Goal: Navigation & Orientation: Find specific page/section

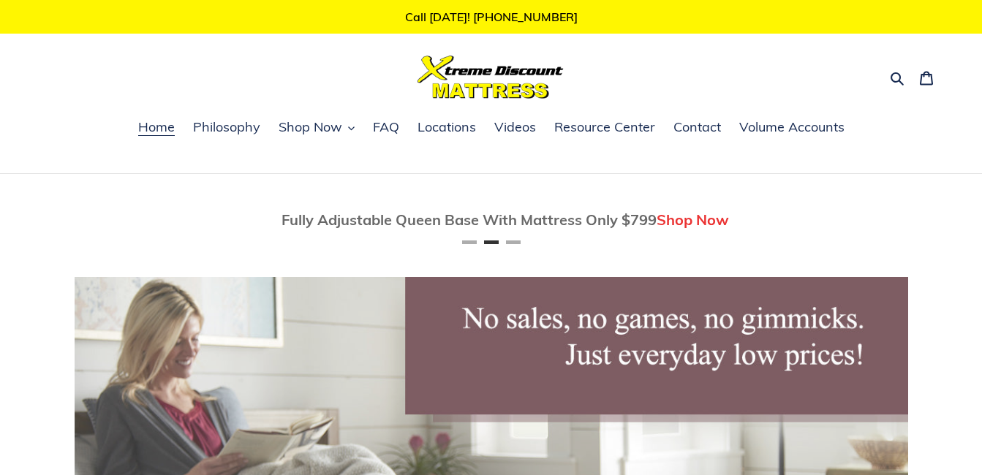
scroll to position [0, 833]
click at [326, 129] on span "Shop Now" at bounding box center [310, 127] width 64 height 18
click at [250, 120] on span "Philosophy" at bounding box center [226, 127] width 67 height 18
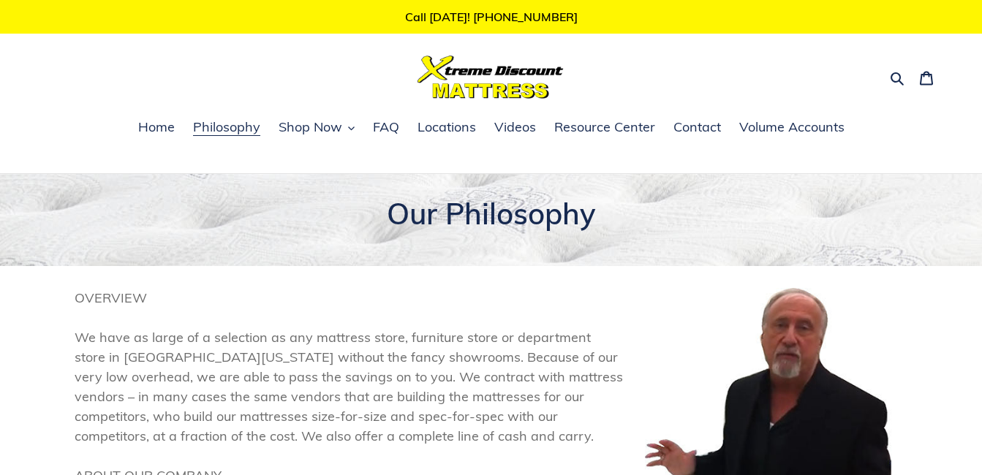
click at [237, 132] on span "Philosophy" at bounding box center [226, 127] width 67 height 18
click at [307, 130] on span "Shop Now" at bounding box center [310, 127] width 64 height 18
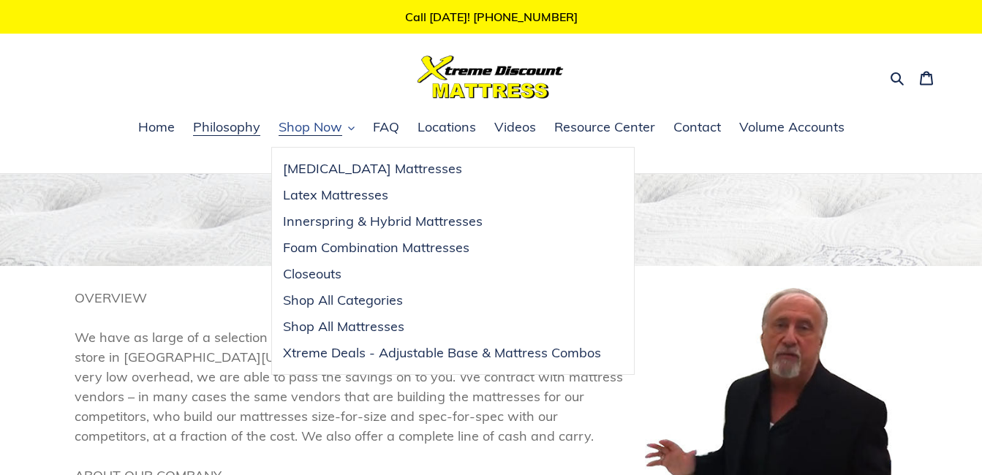
click at [315, 130] on span "Shop Now" at bounding box center [310, 127] width 64 height 18
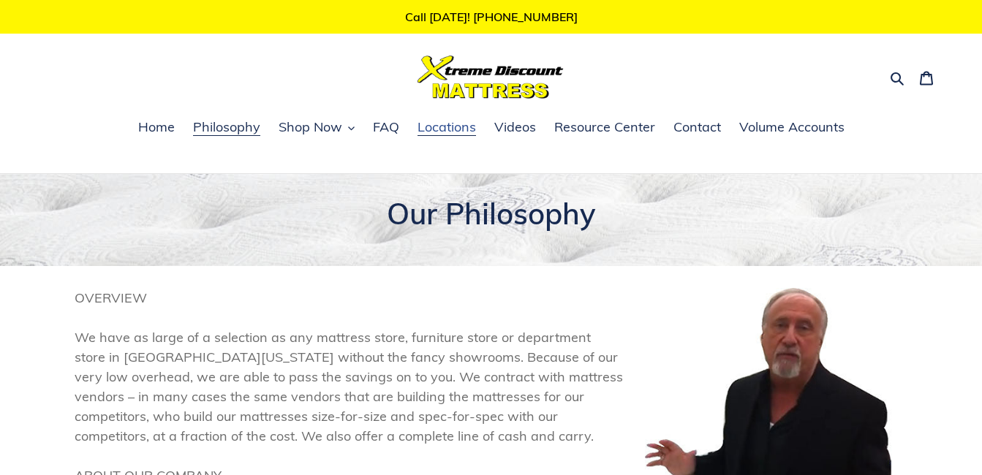
click at [449, 127] on span "Locations" at bounding box center [446, 127] width 58 height 18
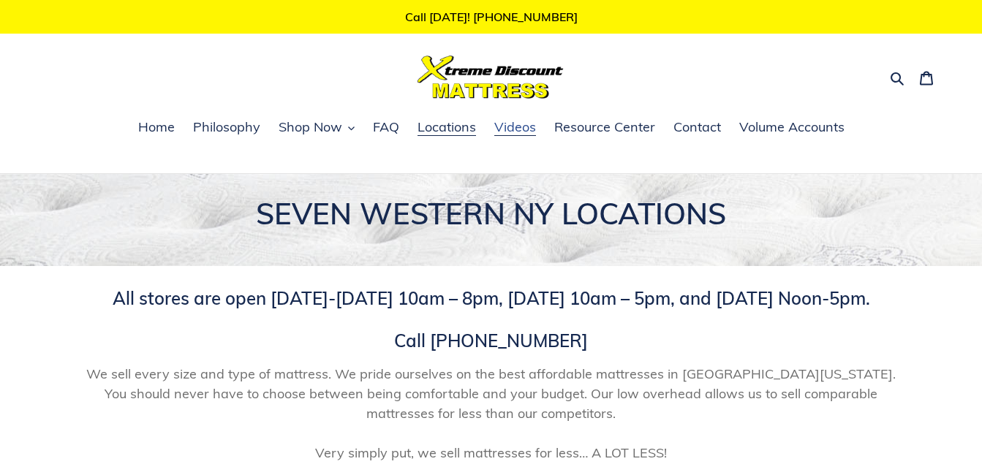
click at [522, 130] on span "Videos" at bounding box center [515, 127] width 42 height 18
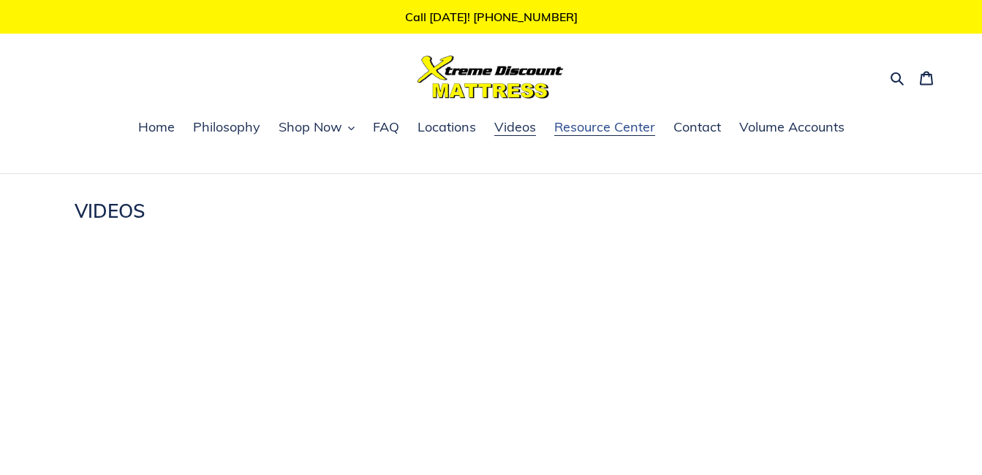
click at [591, 129] on span "Resource Center" at bounding box center [604, 127] width 101 height 18
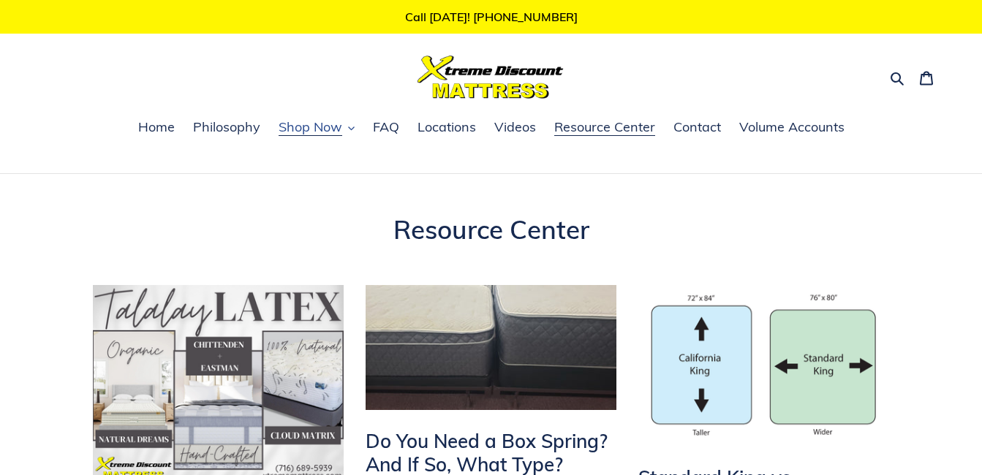
click at [327, 121] on span "Shop Now" at bounding box center [310, 127] width 64 height 18
click at [219, 132] on span "Philosophy" at bounding box center [226, 127] width 67 height 18
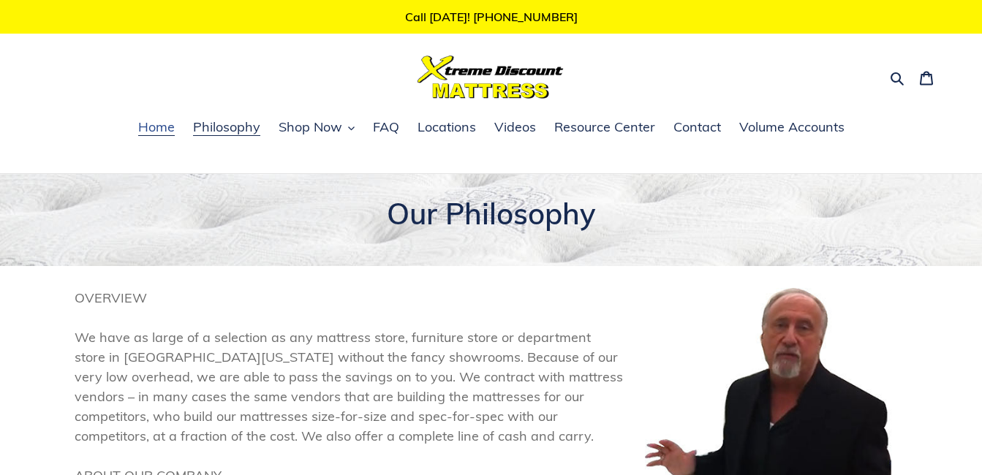
click at [170, 124] on span "Home" at bounding box center [156, 127] width 37 height 18
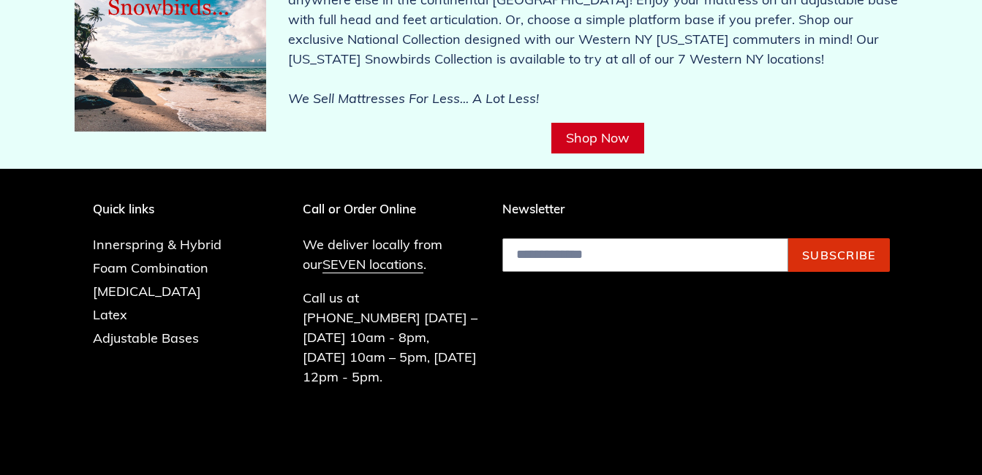
scroll to position [6121, 0]
click at [378, 256] on link "SEVEN locations" at bounding box center [372, 265] width 101 height 18
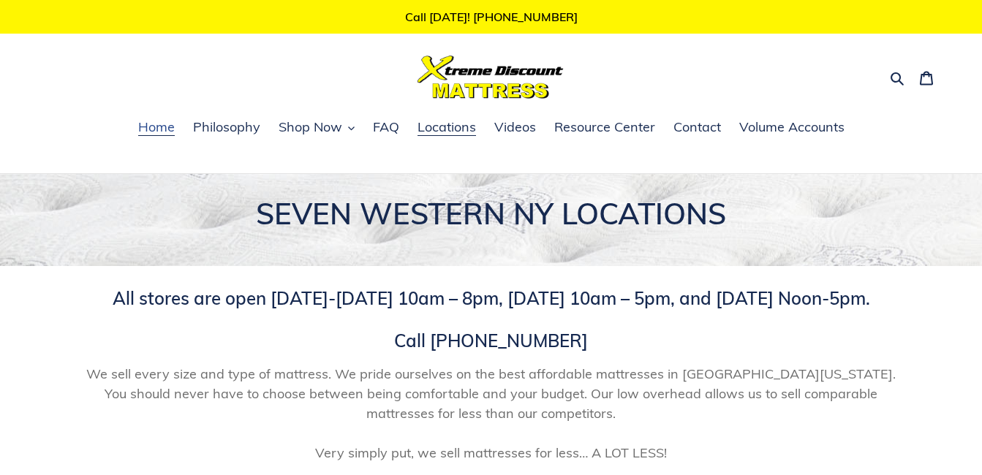
click at [155, 131] on span "Home" at bounding box center [156, 127] width 37 height 18
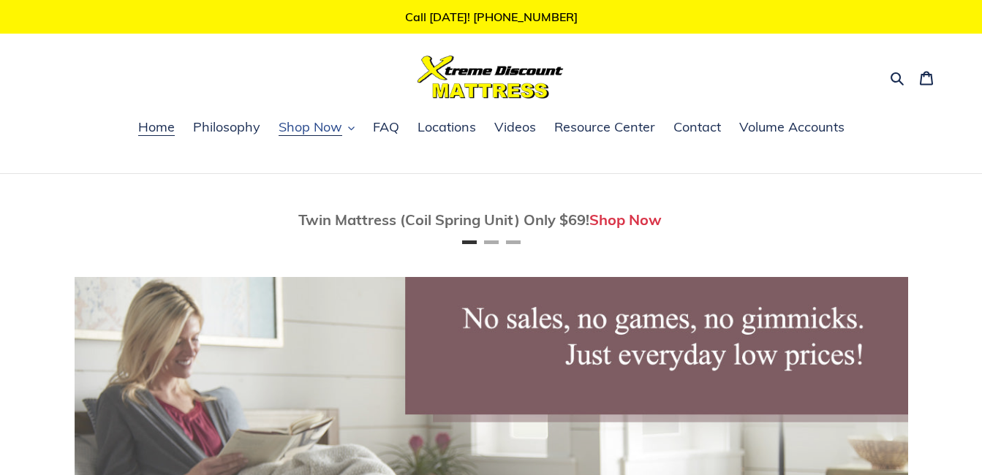
click at [323, 128] on span "Shop Now" at bounding box center [310, 127] width 64 height 18
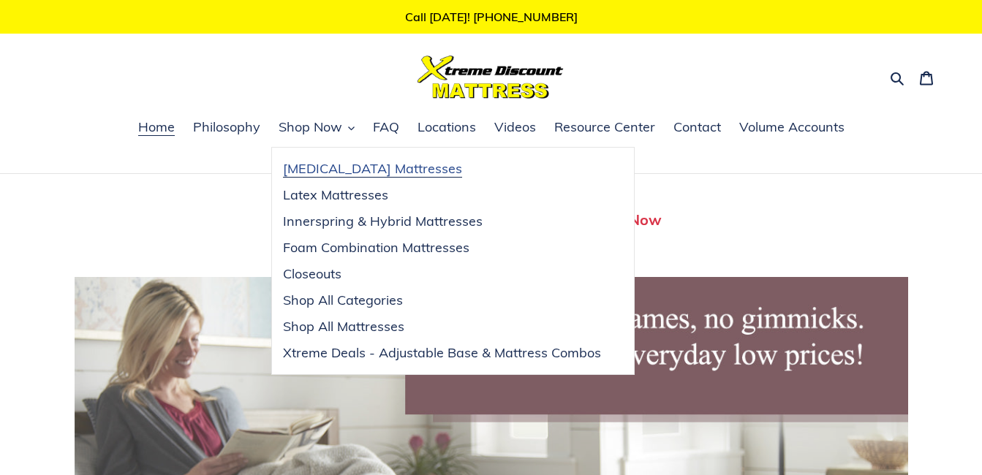
click at [329, 176] on span "[MEDICAL_DATA] Mattresses" at bounding box center [372, 169] width 179 height 18
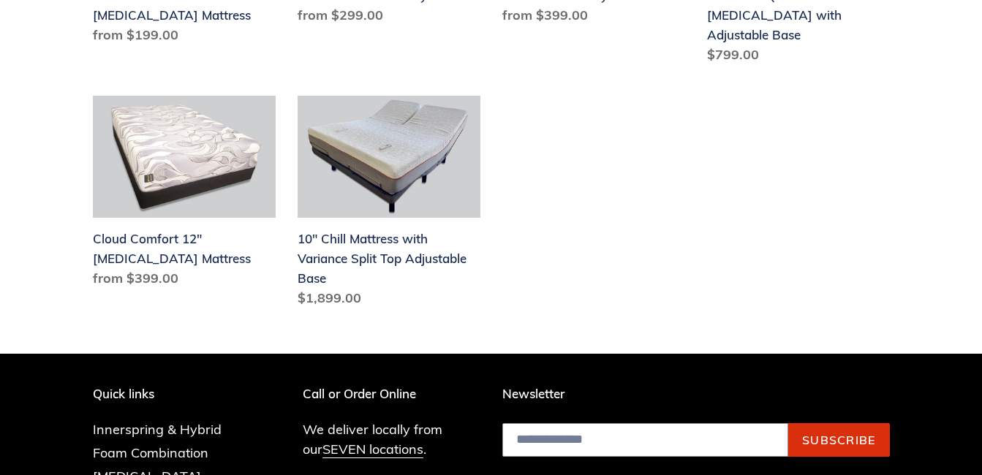
scroll to position [748, 0]
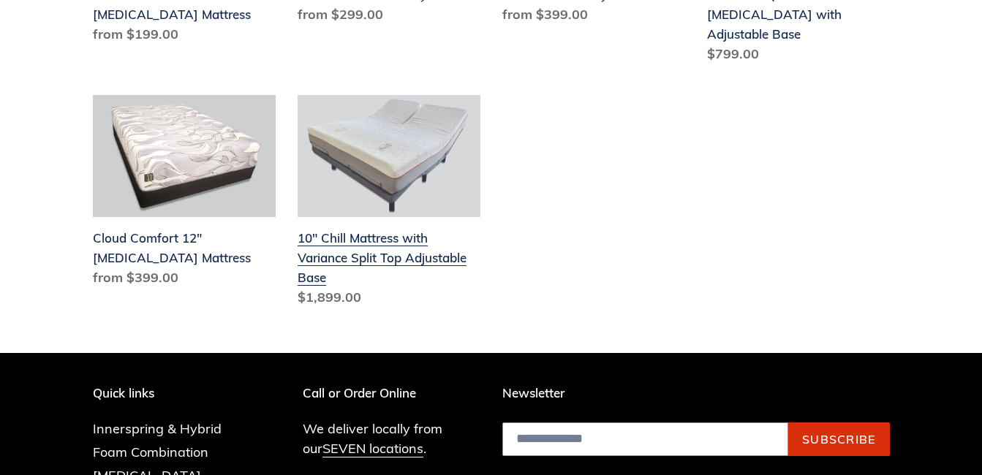
click at [347, 231] on link "10" Chill Mattress with Variance Split Top Adjustable Base" at bounding box center [388, 204] width 183 height 218
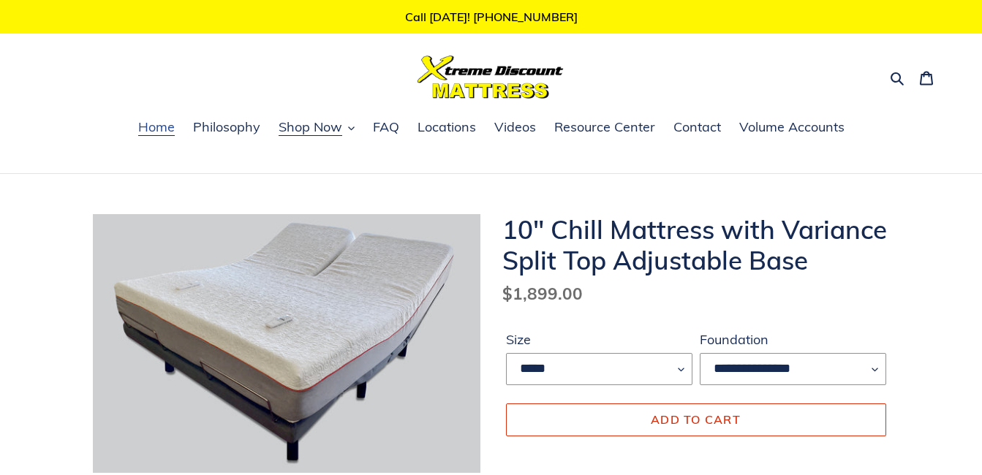
click at [157, 130] on span "Home" at bounding box center [156, 127] width 37 height 18
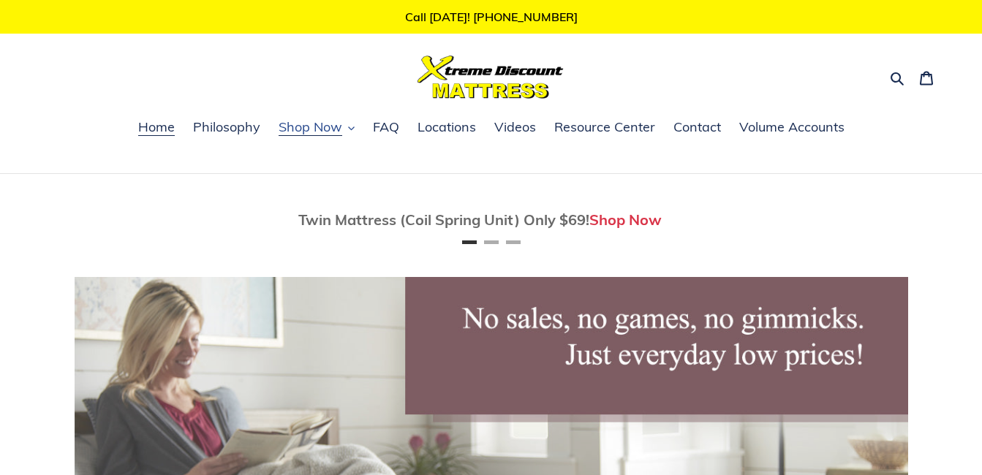
click at [322, 129] on span "Shop Now" at bounding box center [310, 127] width 64 height 18
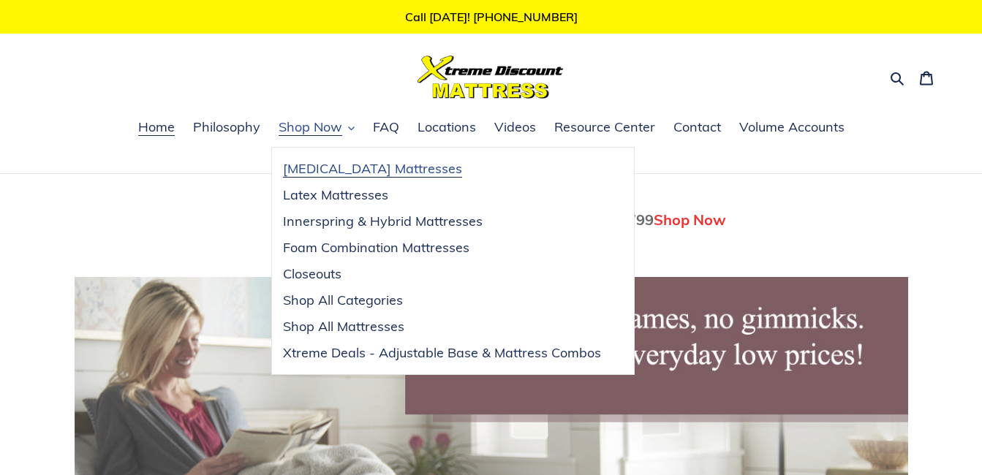
scroll to position [0, 833]
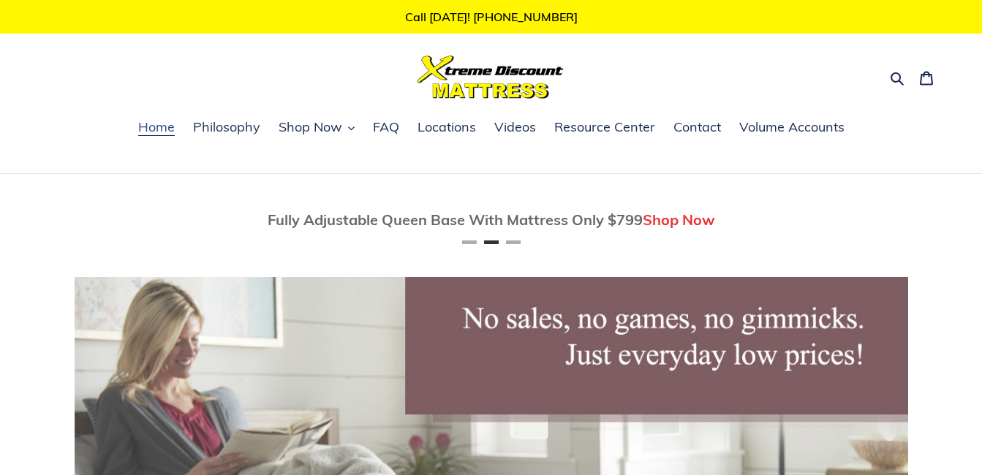
click at [151, 134] on span "Home" at bounding box center [156, 127] width 37 height 18
click at [704, 123] on span "Contact" at bounding box center [697, 127] width 48 height 18
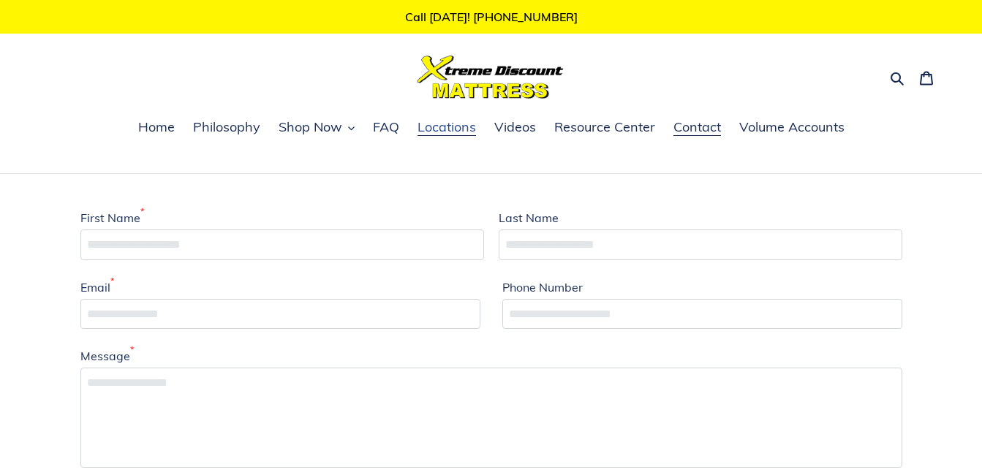
click at [431, 129] on span "Locations" at bounding box center [446, 127] width 58 height 18
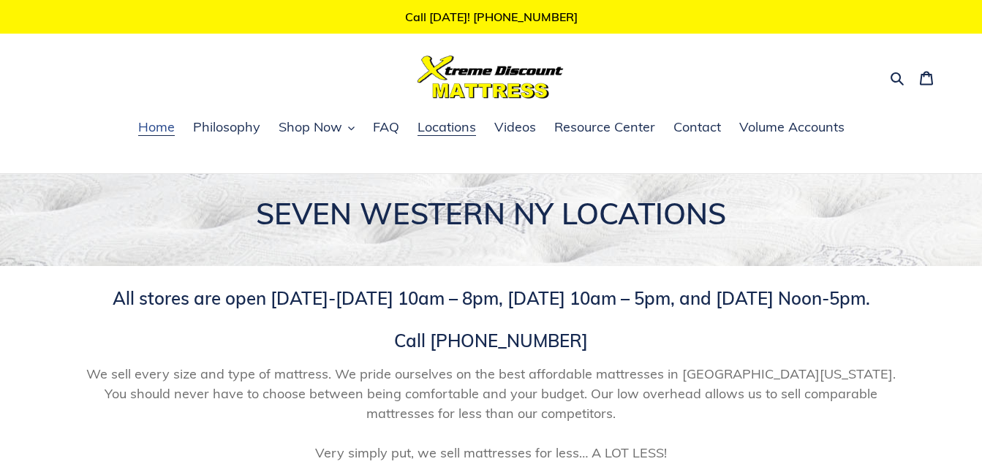
click at [168, 129] on span "Home" at bounding box center [156, 127] width 37 height 18
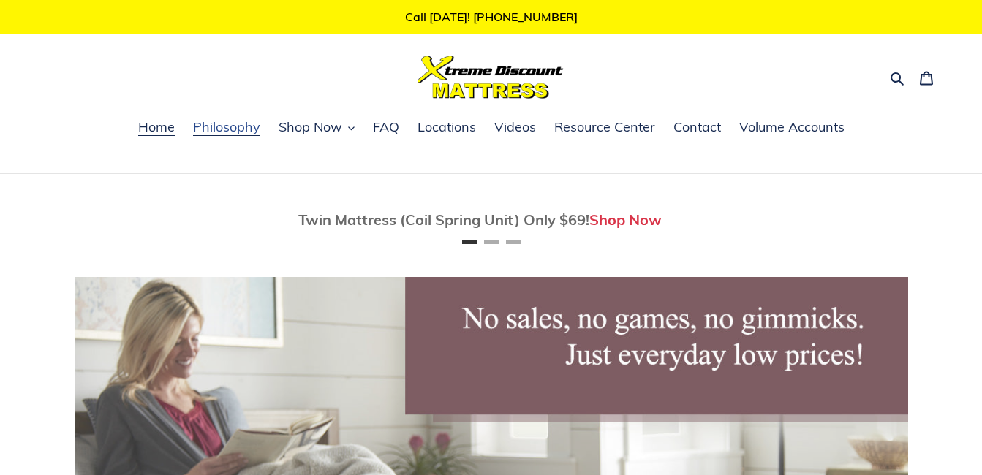
click at [232, 124] on span "Philosophy" at bounding box center [226, 127] width 67 height 18
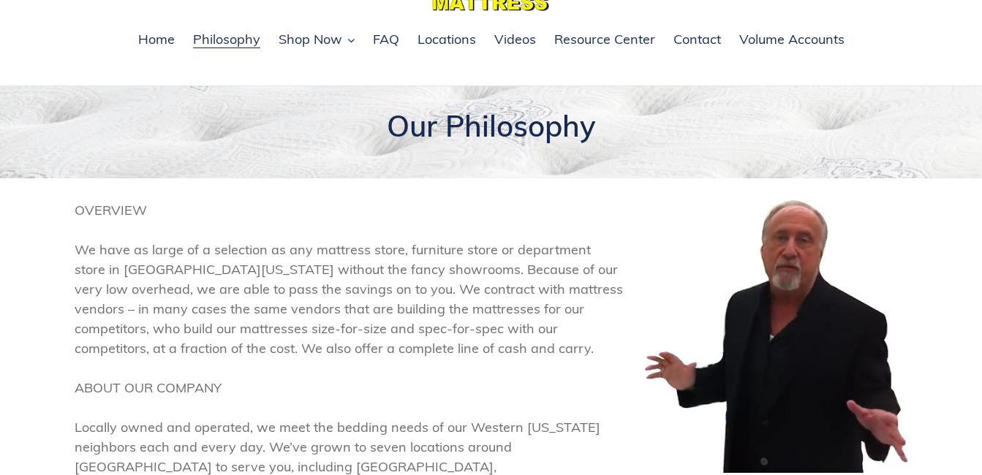
scroll to position [87, 0]
